Goal: Task Accomplishment & Management: Manage account settings

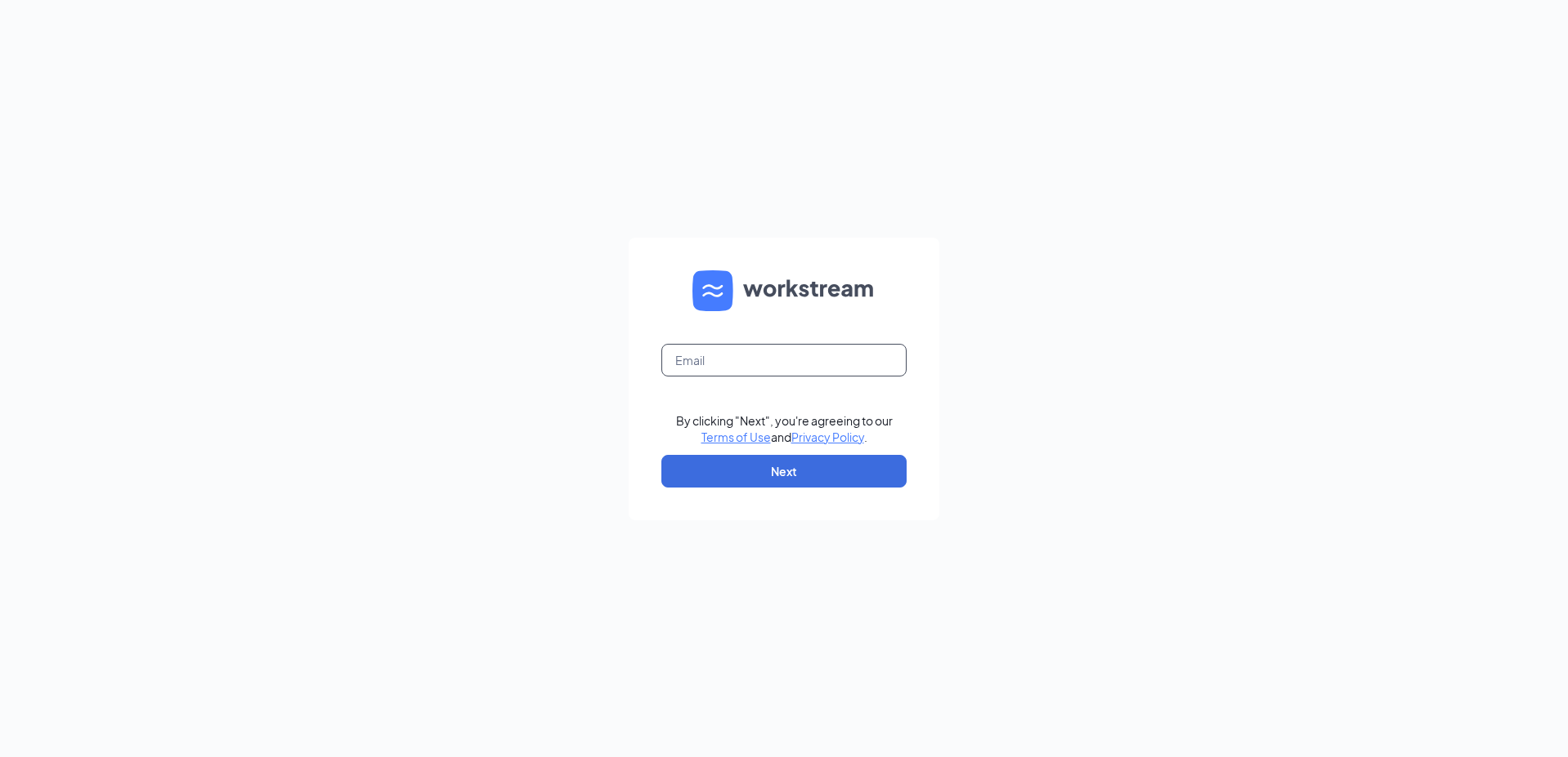
click at [745, 370] on input "text" at bounding box center [784, 360] width 245 height 33
type input "[EMAIL_ADDRESS][DOMAIN_NAME]"
click at [780, 458] on button "Next" at bounding box center [784, 471] width 245 height 33
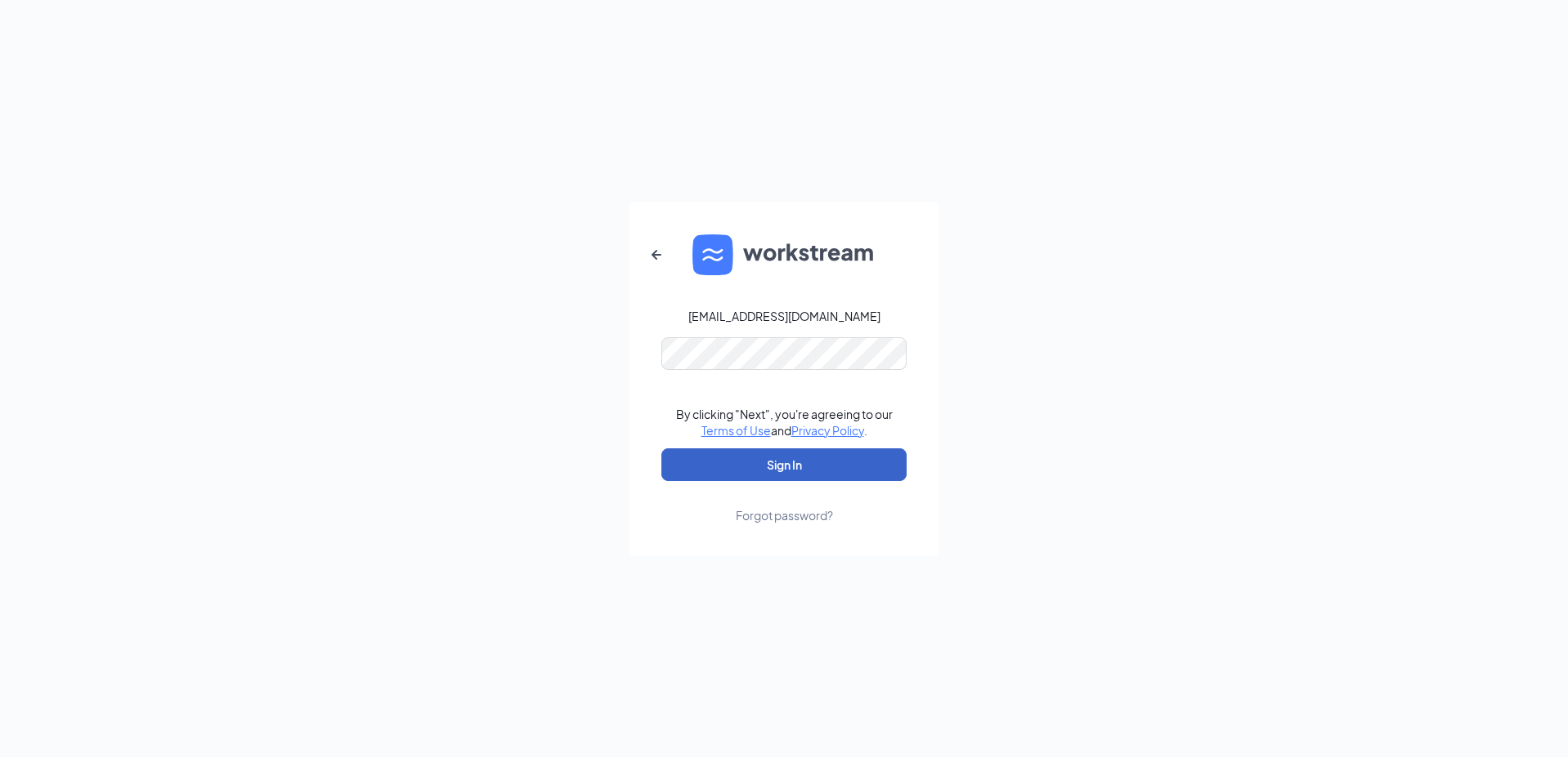
click at [837, 474] on button "Sign In" at bounding box center [784, 464] width 245 height 33
